Goal: Check status: Check status

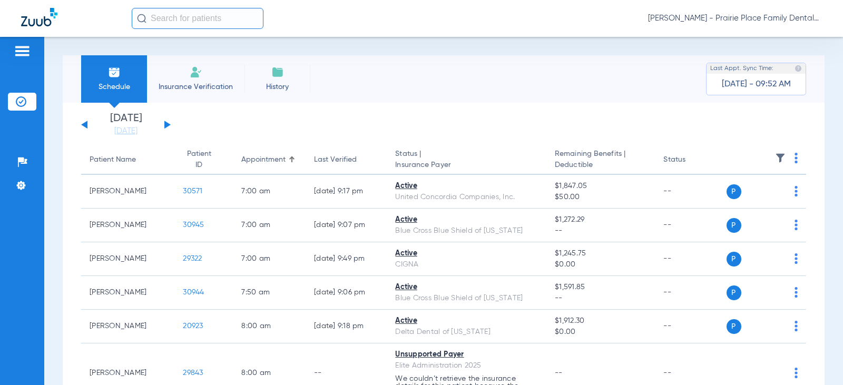
click at [168, 126] on button at bounding box center [167, 125] width 6 height 8
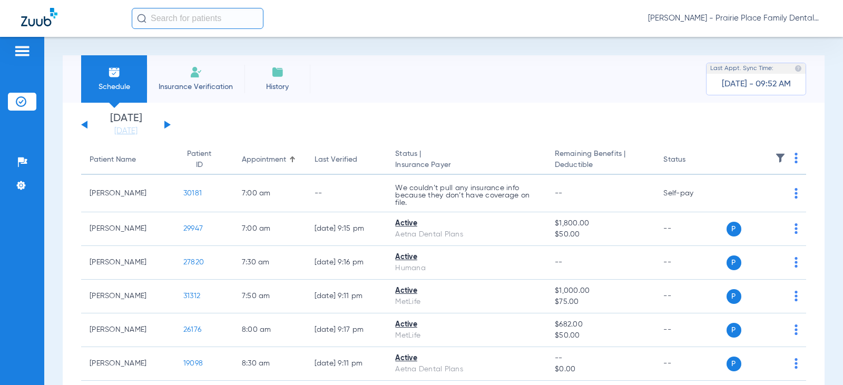
click at [168, 126] on button at bounding box center [167, 125] width 6 height 8
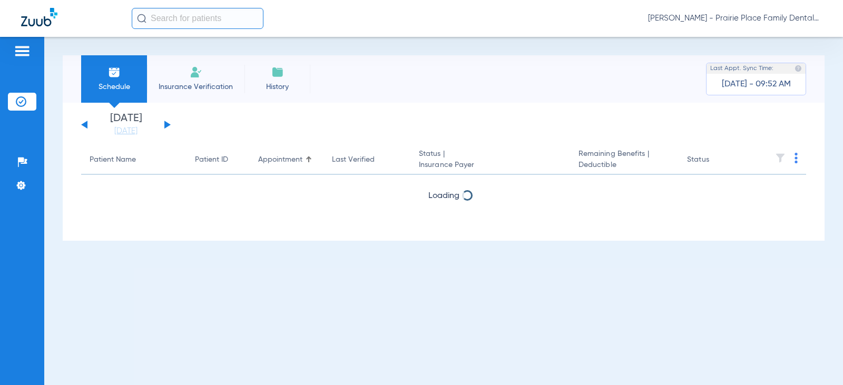
click at [168, 126] on button at bounding box center [167, 125] width 6 height 8
click at [85, 127] on button at bounding box center [84, 125] width 6 height 8
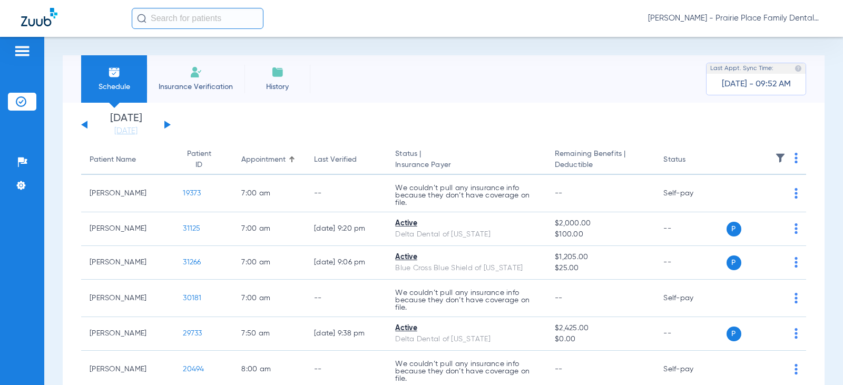
click at [81, 127] on div "[DATE] [DATE] [DATE] [DATE] [DATE] [DATE] [DATE] [DATE] [DATE] [DATE] [DATE] [D…" at bounding box center [126, 124] width 90 height 23
click at [90, 131] on div "[DATE] [DATE] [DATE] [DATE] [DATE] [DATE] [DATE] [DATE] [DATE] [DATE] [DATE] [D…" at bounding box center [126, 124] width 90 height 23
click at [85, 126] on button at bounding box center [84, 125] width 6 height 8
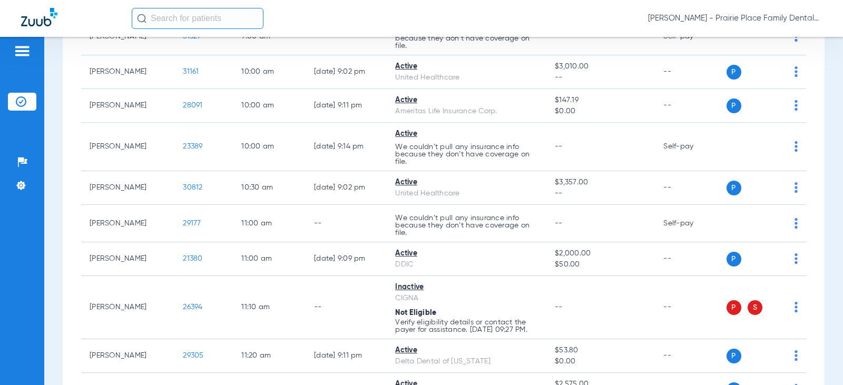
scroll to position [685, 0]
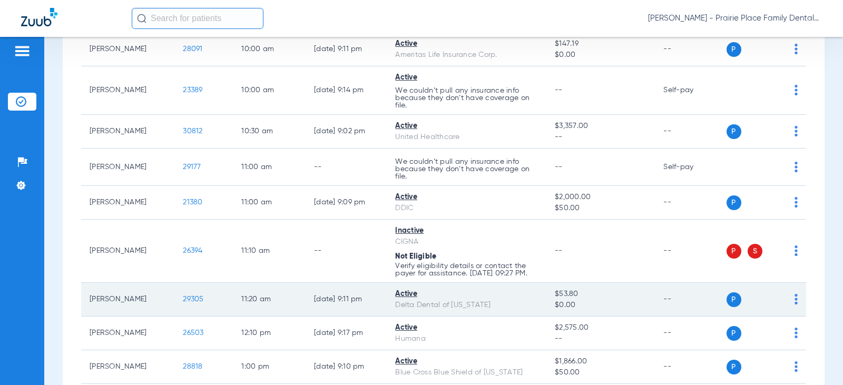
click at [187, 303] on span "29305" at bounding box center [193, 299] width 21 height 7
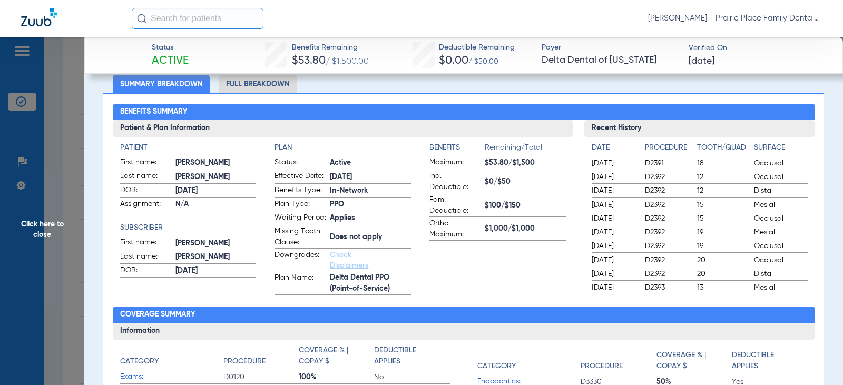
scroll to position [0, 0]
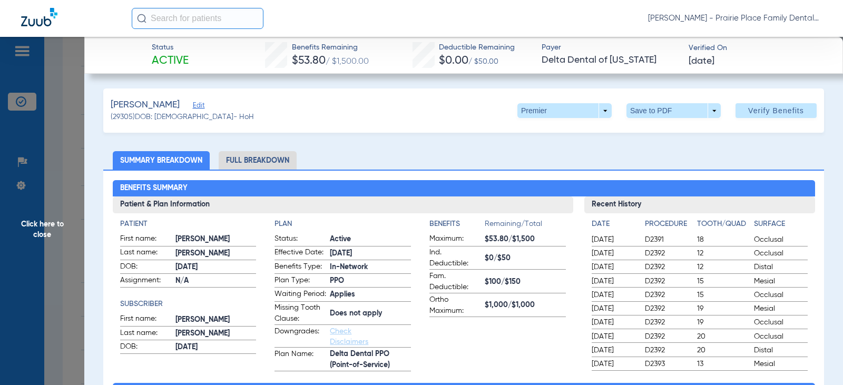
click at [279, 157] on li "Full Breakdown" at bounding box center [258, 160] width 78 height 18
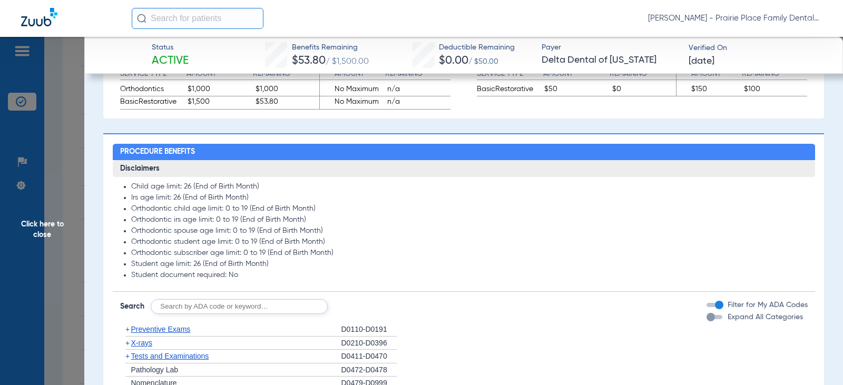
scroll to position [685, 0]
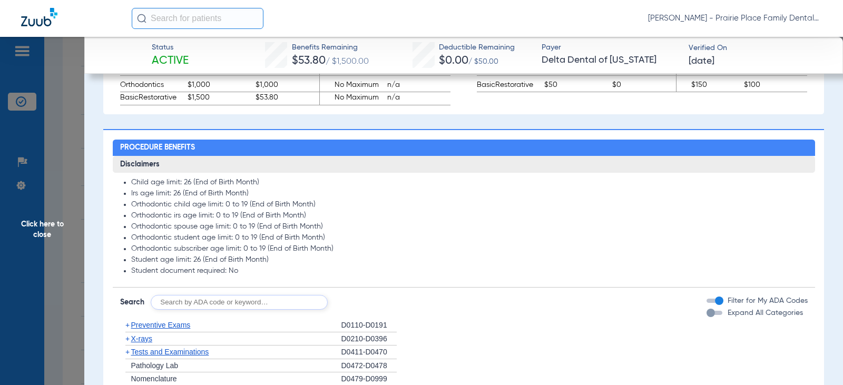
click at [708, 315] on div "button" at bounding box center [715, 313] width 16 height 4
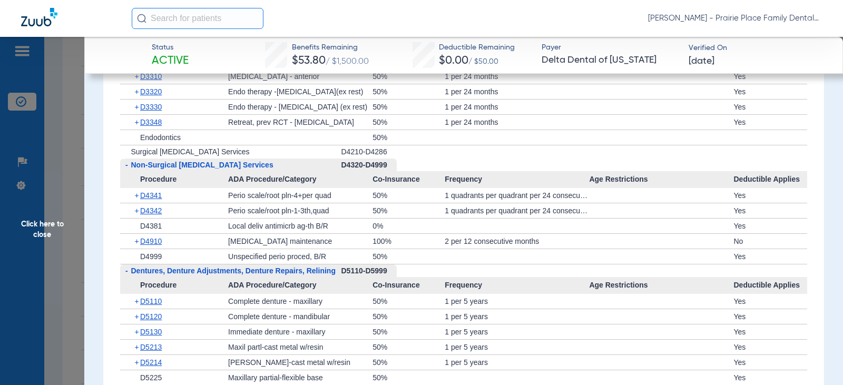
scroll to position [2056, 0]
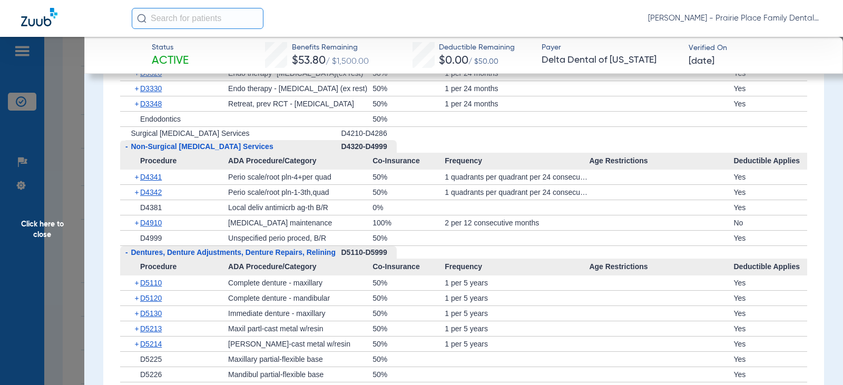
click at [38, 219] on span "Click here to close" at bounding box center [42, 229] width 84 height 385
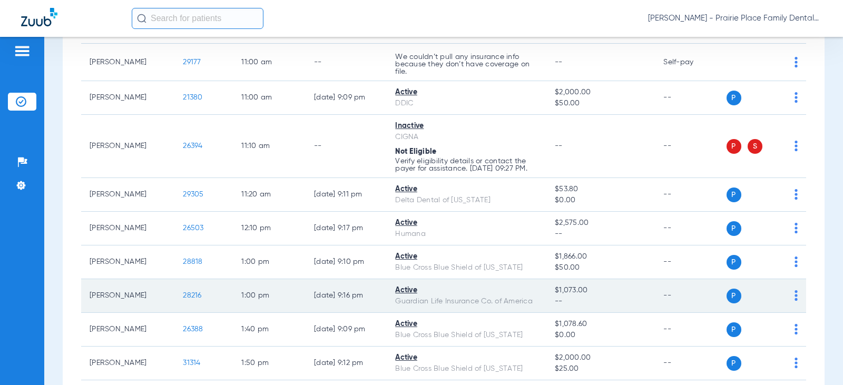
scroll to position [791, 0]
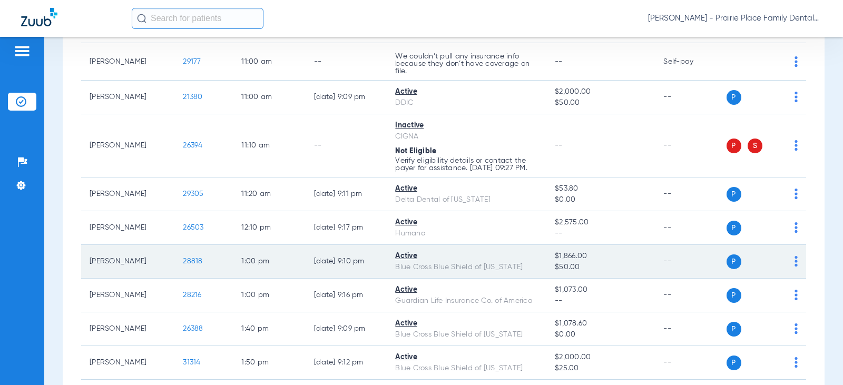
click at [183, 265] on span "28818" at bounding box center [193, 261] width 20 height 7
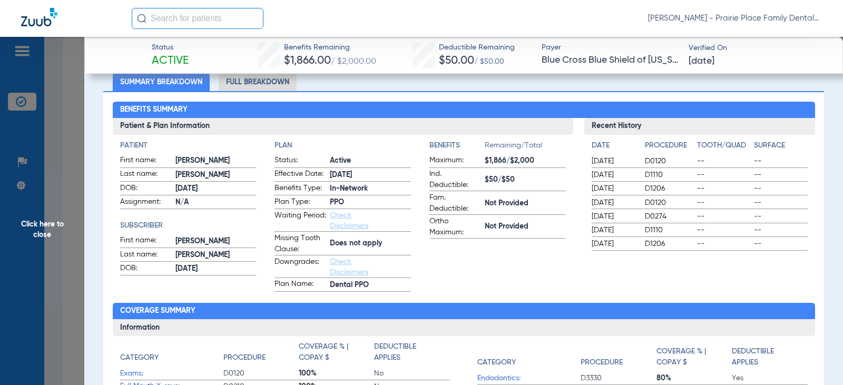
scroll to position [105, 0]
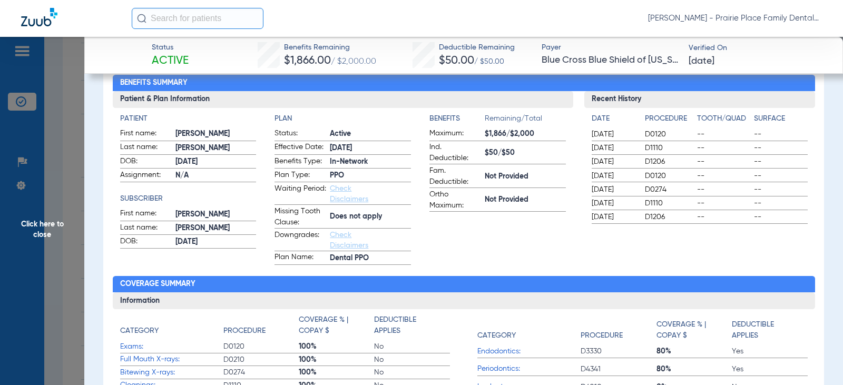
click at [46, 221] on span "Click here to close" at bounding box center [42, 229] width 84 height 385
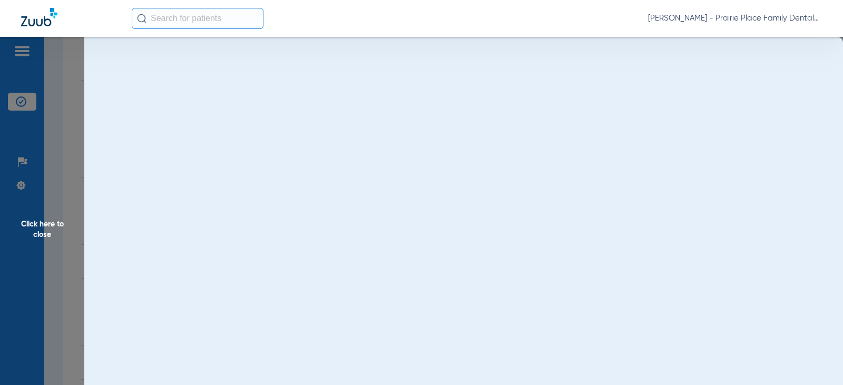
scroll to position [0, 0]
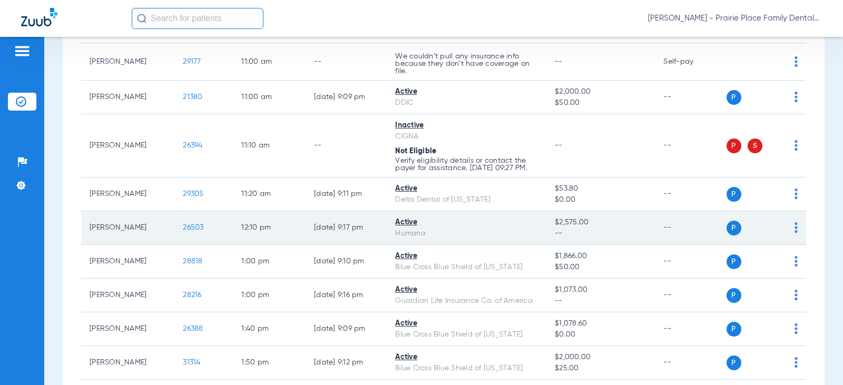
click at [190, 231] on span "26503" at bounding box center [193, 227] width 21 height 7
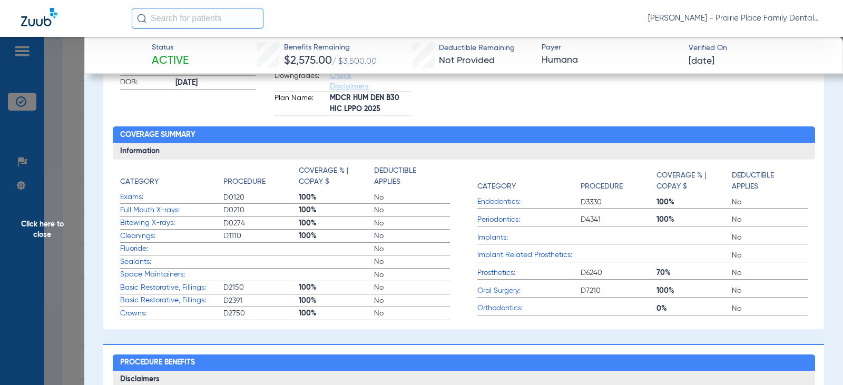
scroll to position [316, 0]
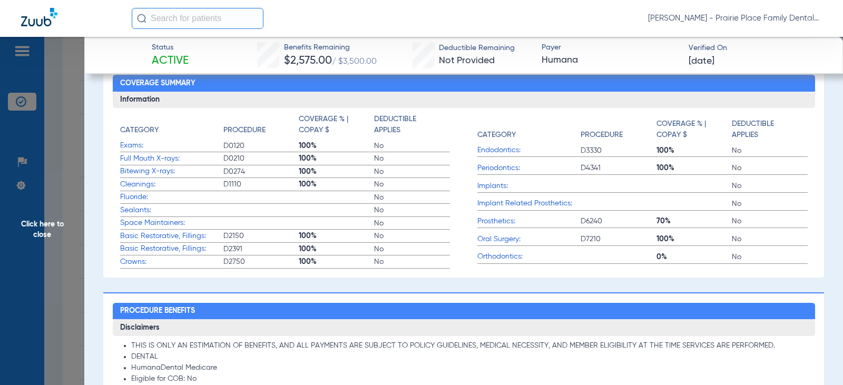
click at [44, 230] on span "Click here to close" at bounding box center [42, 229] width 84 height 385
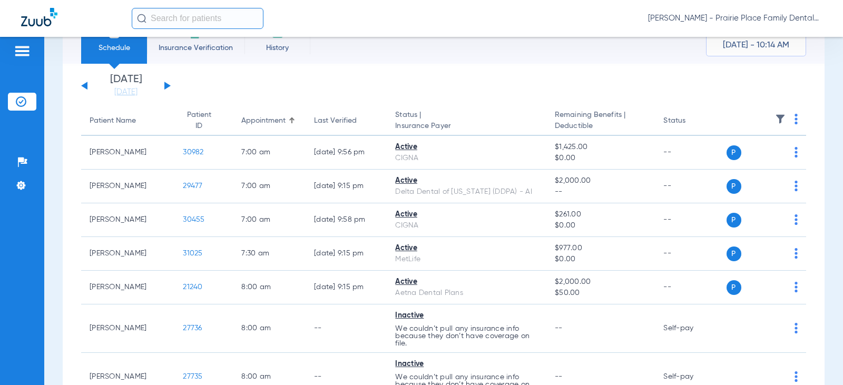
scroll to position [0, 0]
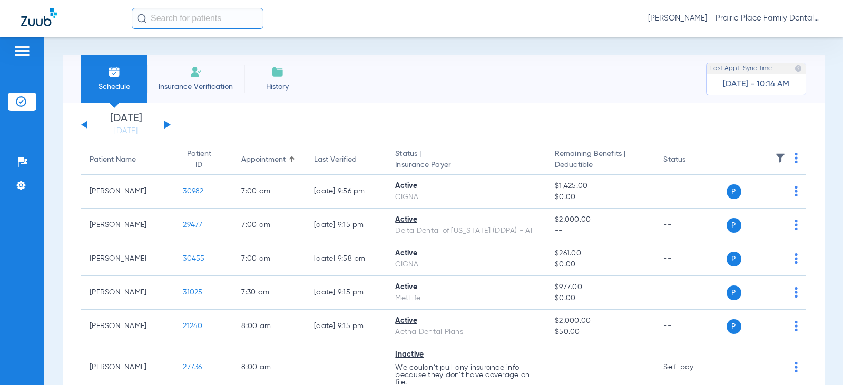
click at [166, 125] on button at bounding box center [167, 125] width 6 height 8
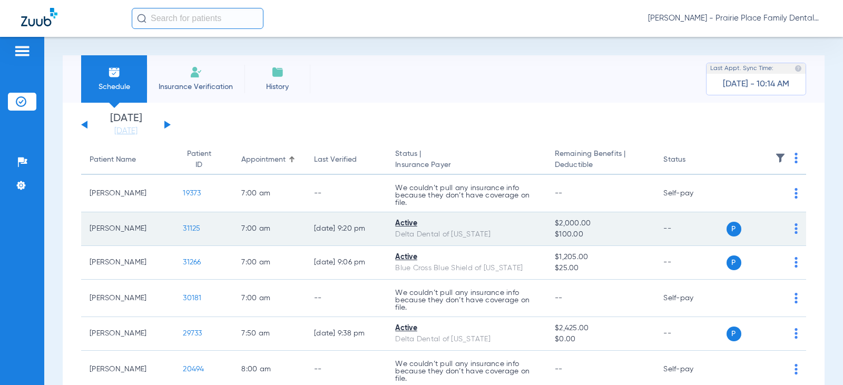
click at [190, 229] on span "31125" at bounding box center [191, 228] width 17 height 7
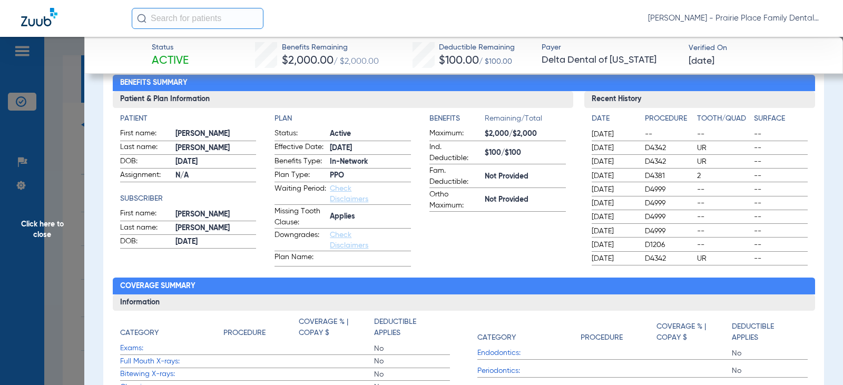
scroll to position [53, 0]
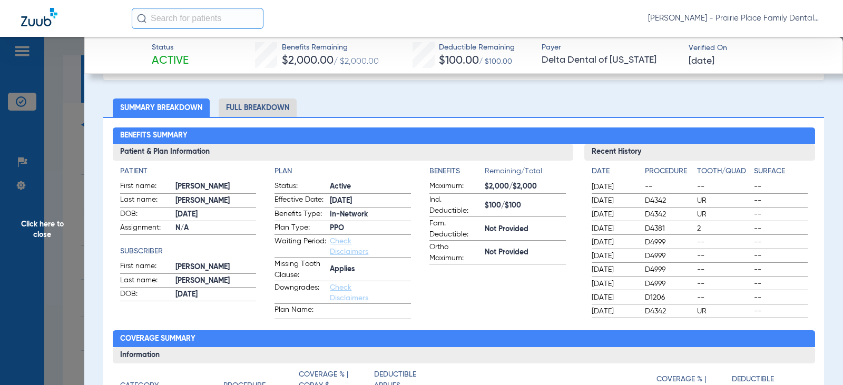
click at [234, 108] on li "Full Breakdown" at bounding box center [258, 108] width 78 height 18
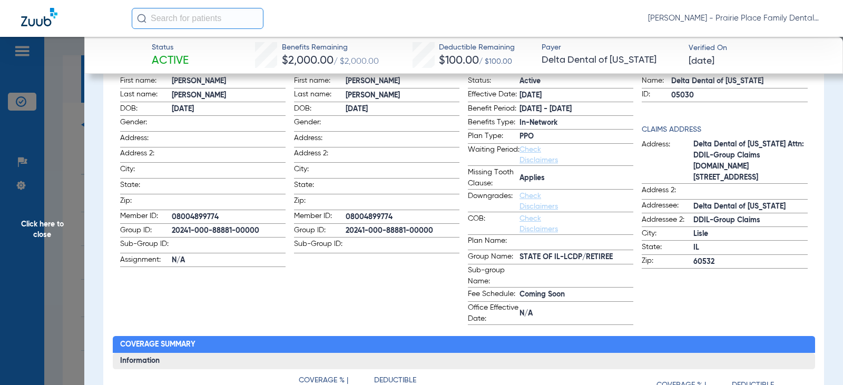
scroll to position [105, 0]
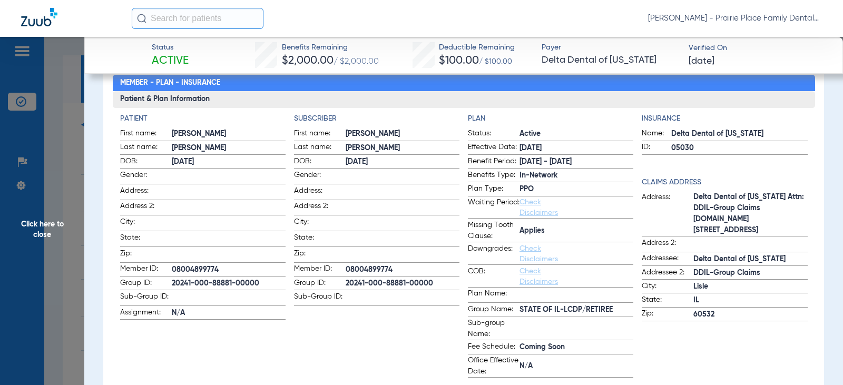
click at [37, 225] on span "Click here to close" at bounding box center [42, 229] width 84 height 385
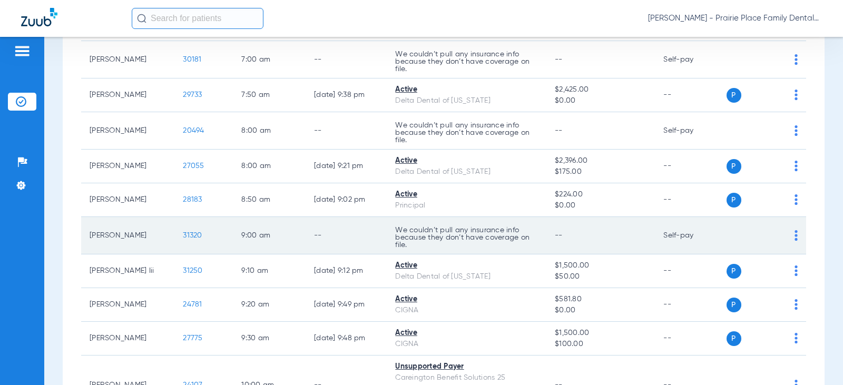
scroll to position [264, 0]
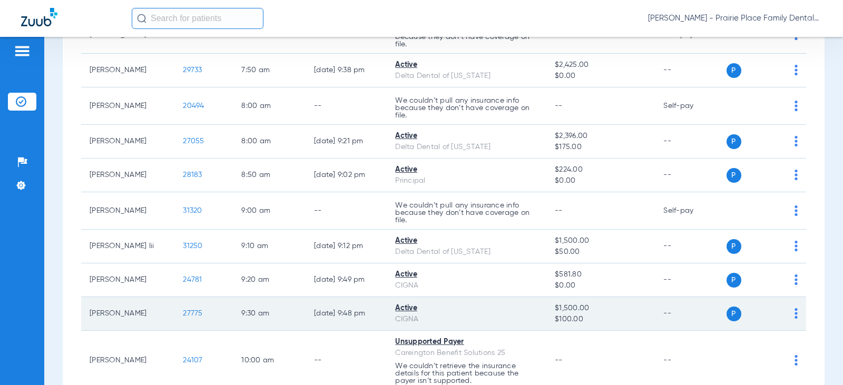
click at [183, 308] on td "27775" at bounding box center [203, 314] width 59 height 34
click at [183, 316] on span "27775" at bounding box center [193, 313] width 20 height 7
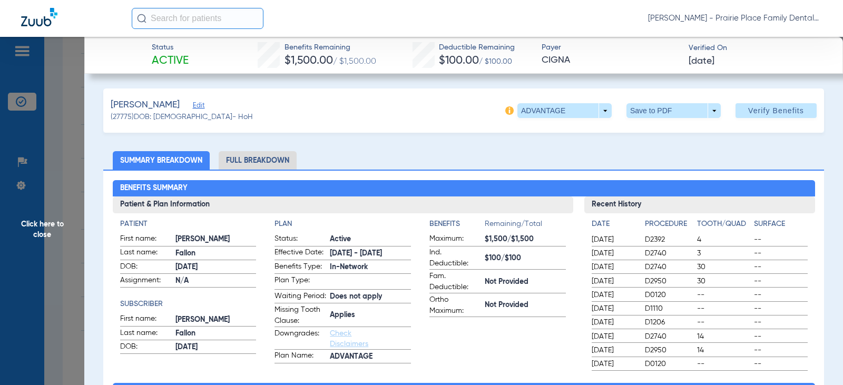
click at [277, 157] on li "Full Breakdown" at bounding box center [258, 160] width 78 height 18
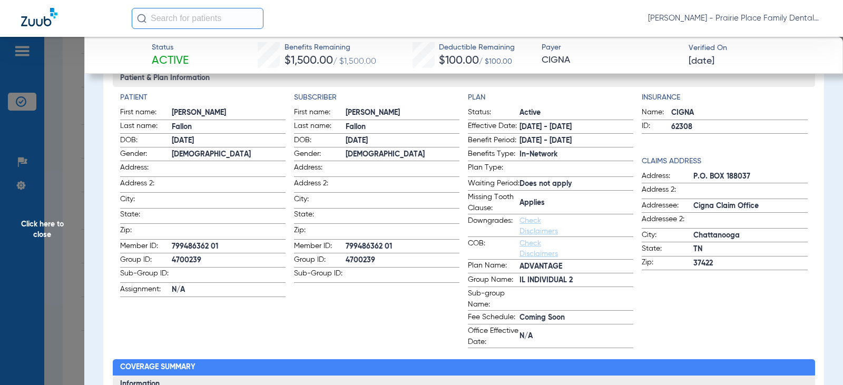
scroll to position [158, 0]
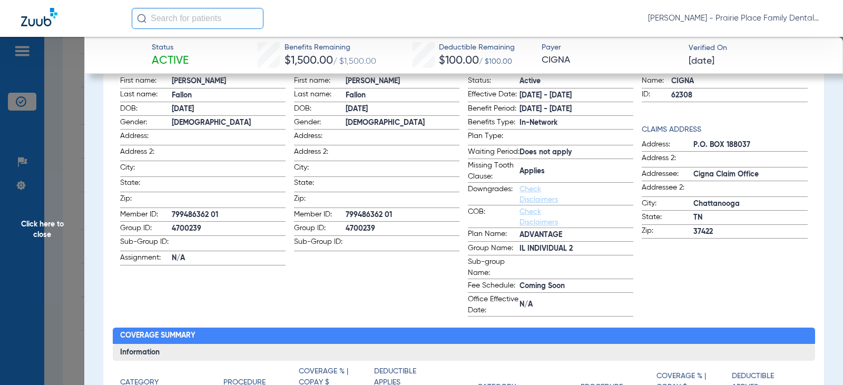
drag, startPoint x: 37, startPoint y: 228, endPoint x: 44, endPoint y: 226, distance: 7.5
click at [37, 228] on span "Click here to close" at bounding box center [42, 229] width 84 height 385
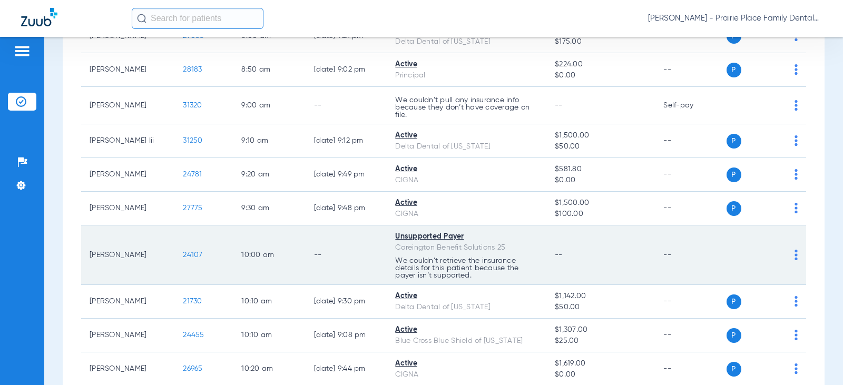
scroll to position [422, 0]
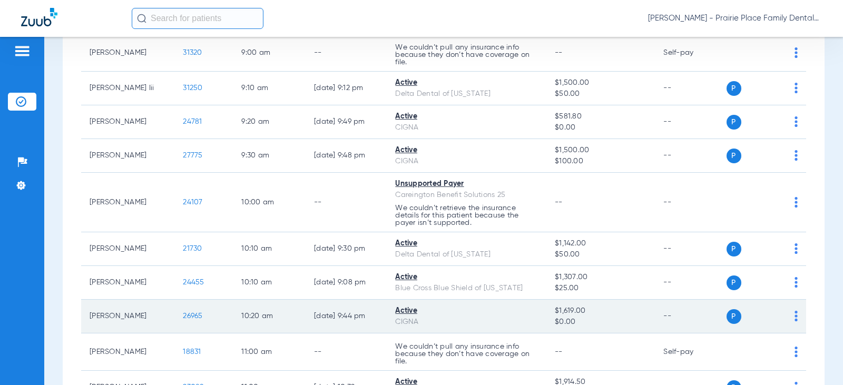
click at [189, 320] on span "26965" at bounding box center [193, 316] width 20 height 7
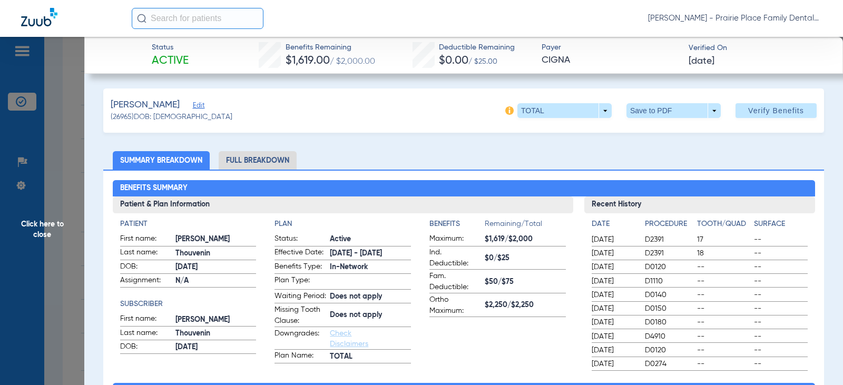
click at [274, 159] on li "Full Breakdown" at bounding box center [258, 160] width 78 height 18
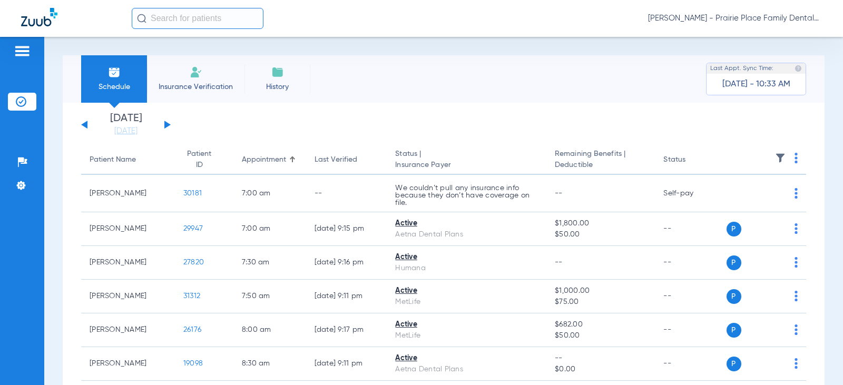
click at [166, 126] on button at bounding box center [167, 125] width 6 height 8
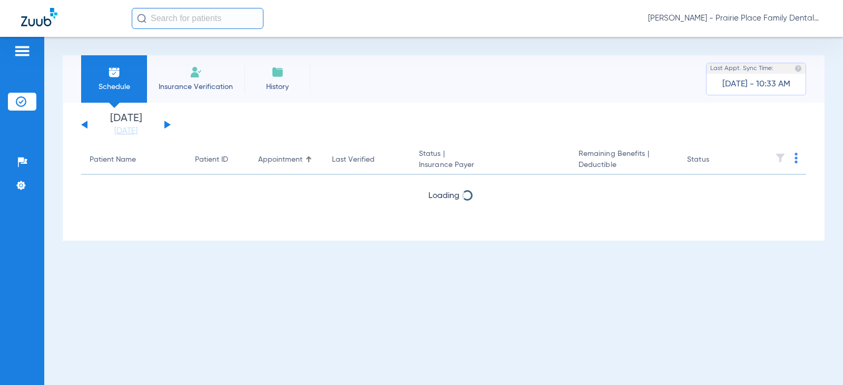
click at [166, 126] on button at bounding box center [167, 125] width 6 height 8
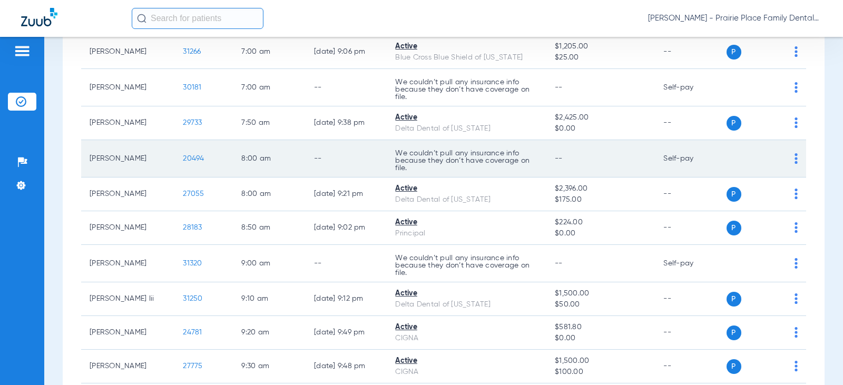
scroll to position [264, 0]
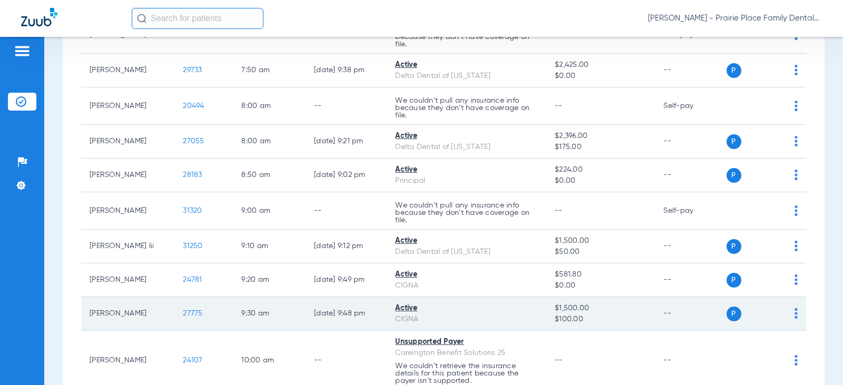
click at [194, 314] on td "27775" at bounding box center [203, 314] width 59 height 34
click at [185, 316] on span "27775" at bounding box center [193, 313] width 20 height 7
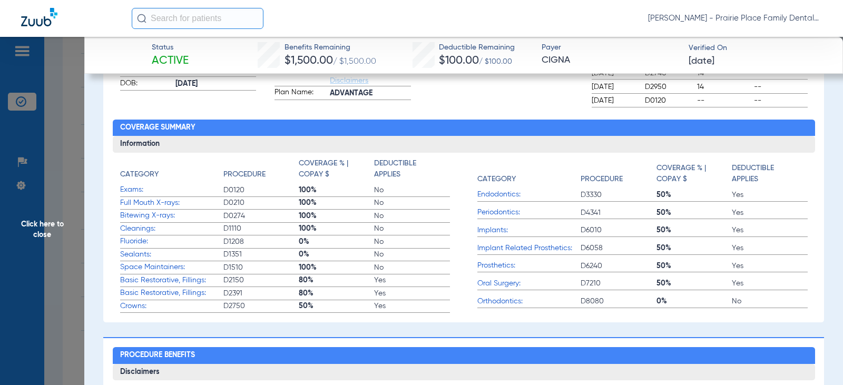
scroll to position [53, 0]
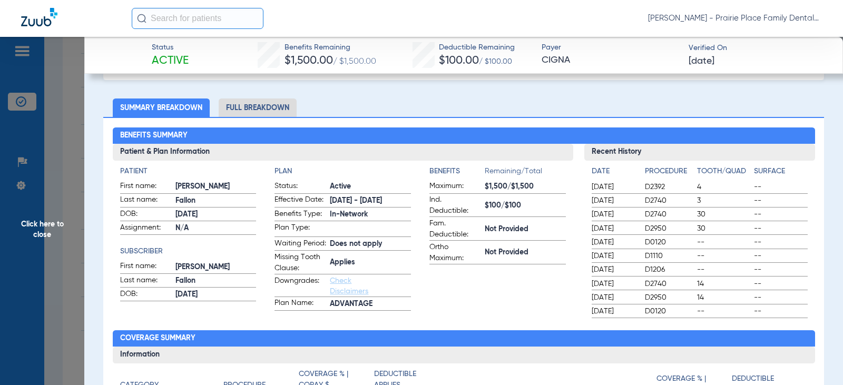
click at [275, 112] on li "Full Breakdown" at bounding box center [258, 108] width 78 height 18
